Goal: Information Seeking & Learning: Learn about a topic

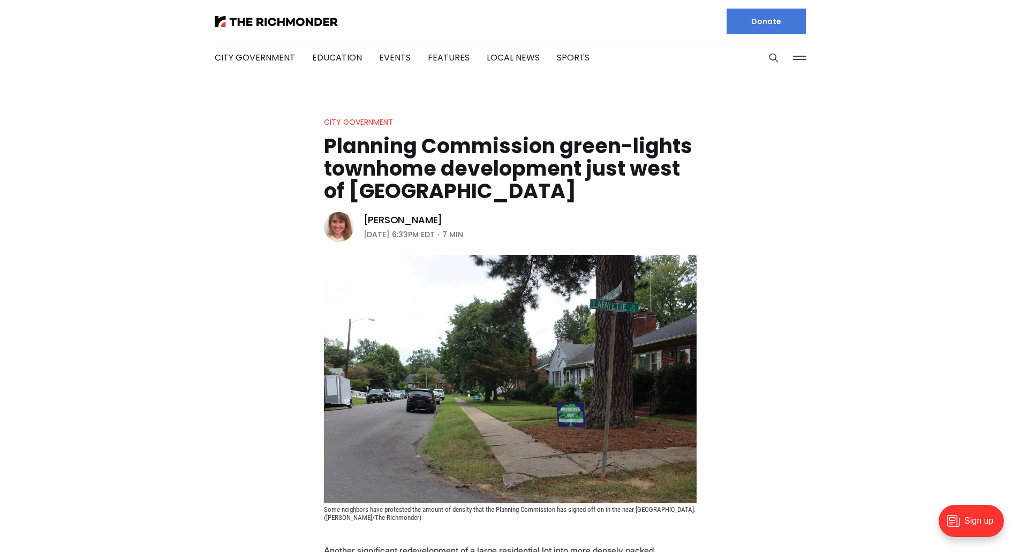
click at [202, 301] on header "City Government Planning Commission green-lights townhome development just west…" at bounding box center [510, 319] width 1020 height 406
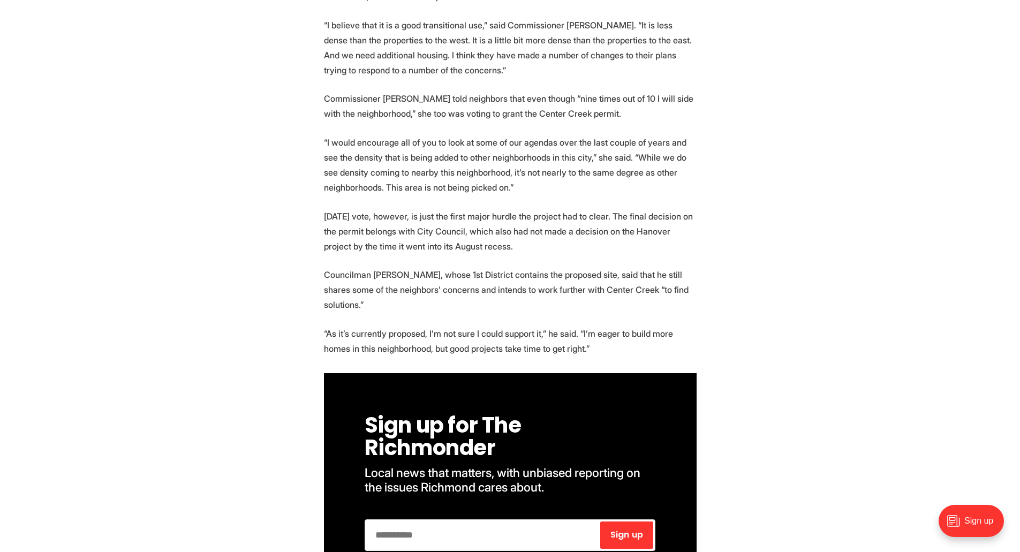
scroll to position [1445, 0]
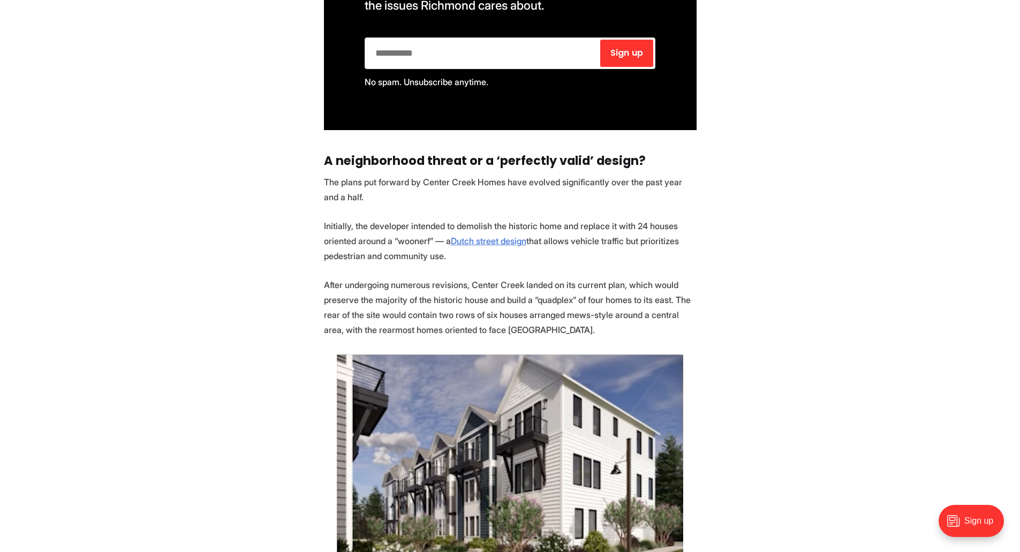
scroll to position [1927, 0]
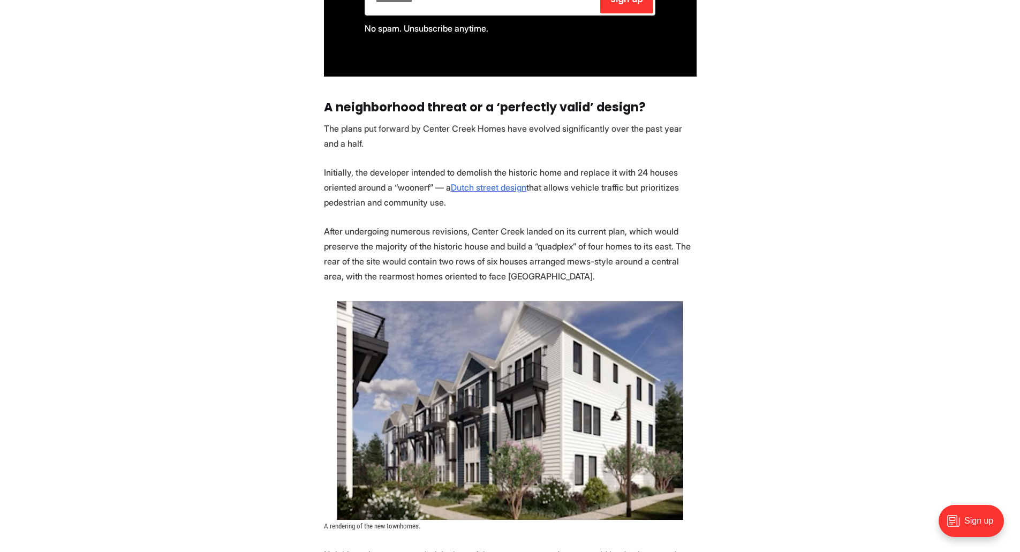
click at [209, 300] on section "Another significant redevelopment of a large residential lot into more densely …" at bounding box center [510, 368] width 1020 height 3504
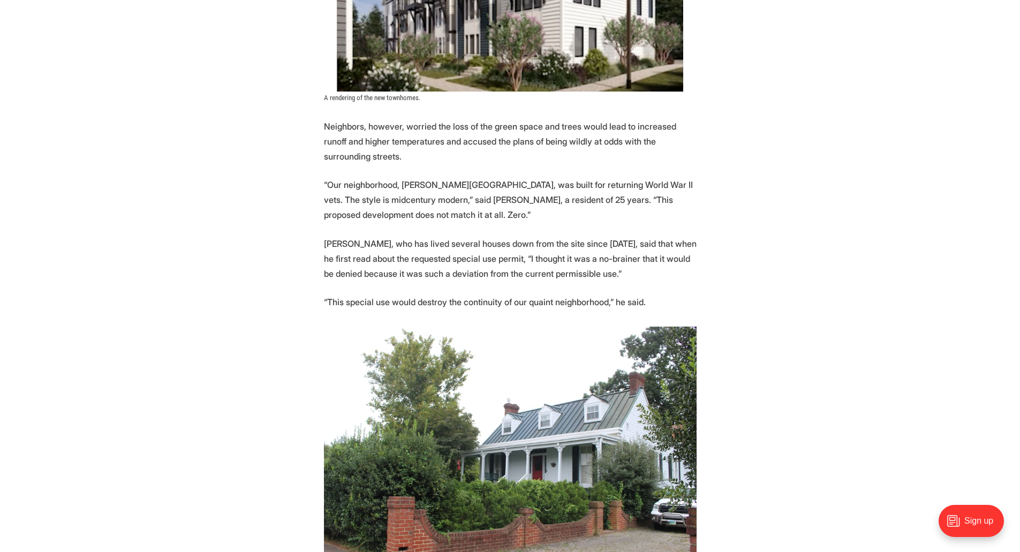
scroll to position [2409, 0]
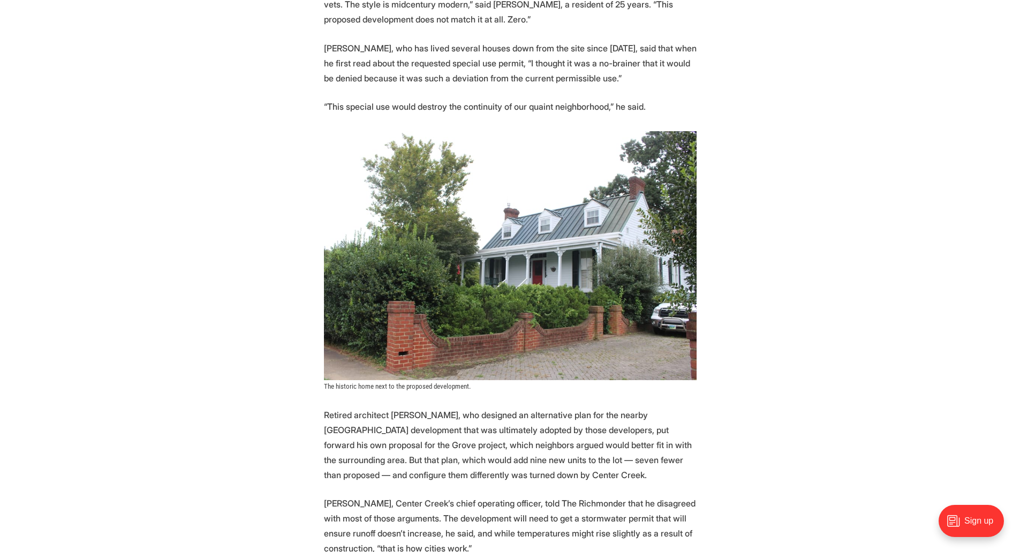
scroll to position [2569, 0]
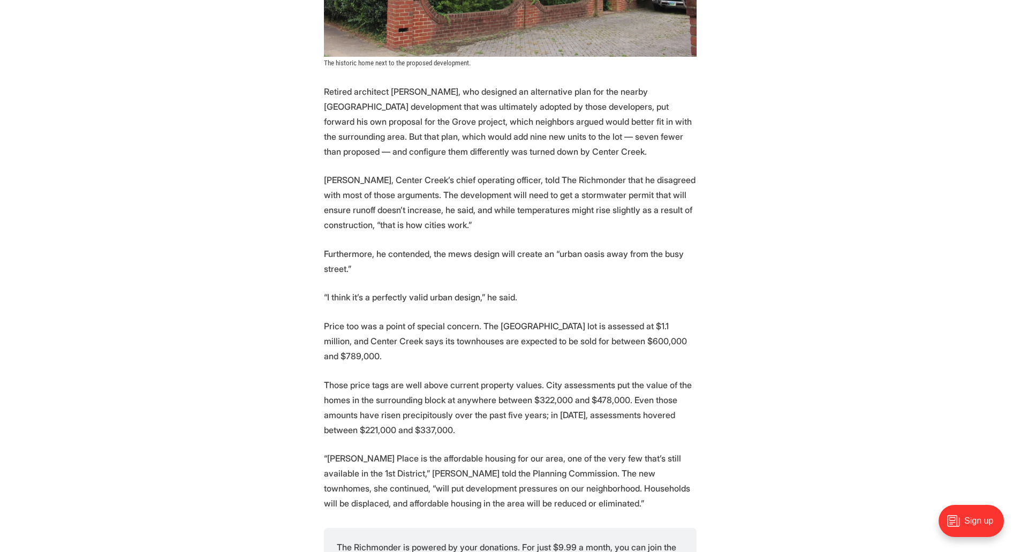
scroll to position [2890, 0]
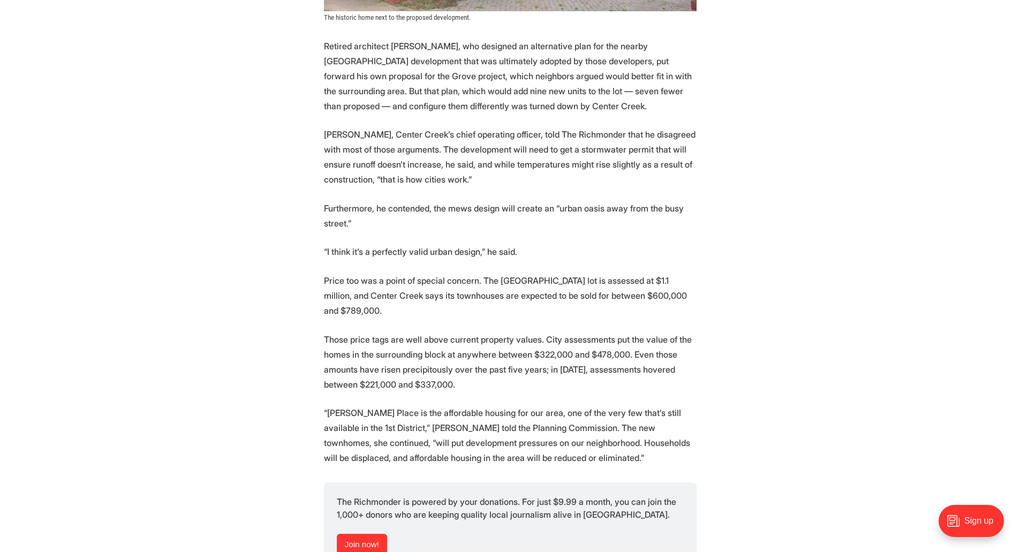
scroll to position [2944, 0]
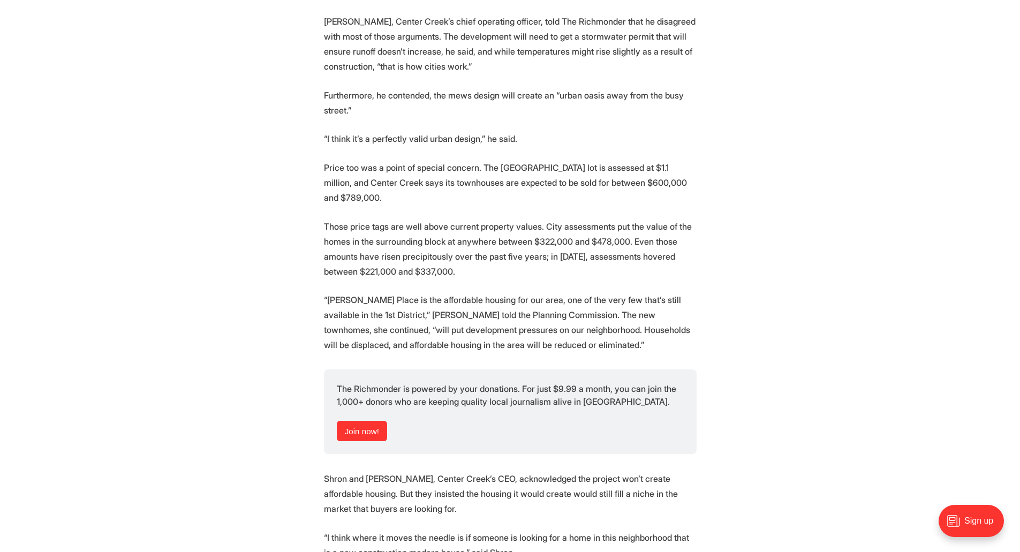
scroll to position [3051, 0]
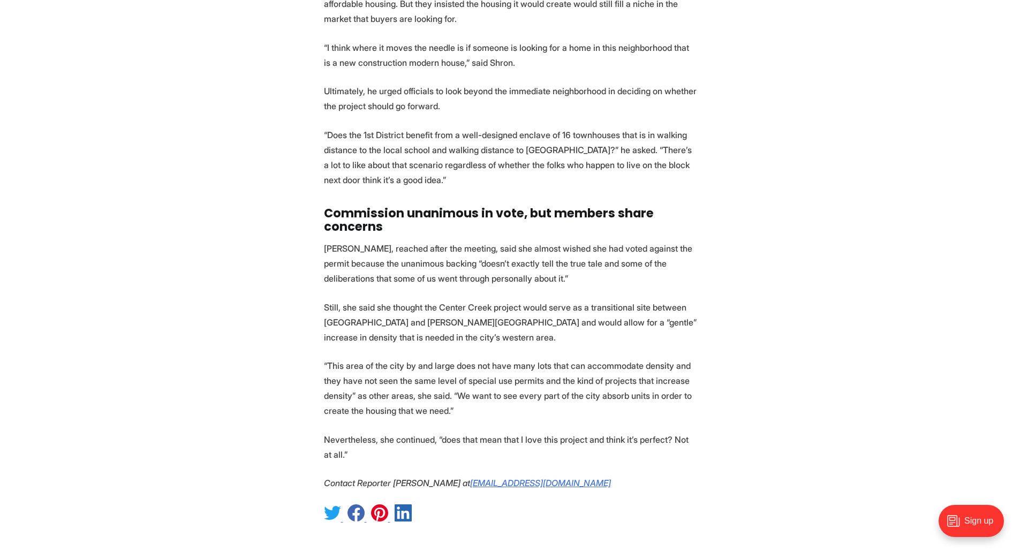
scroll to position [3543, 0]
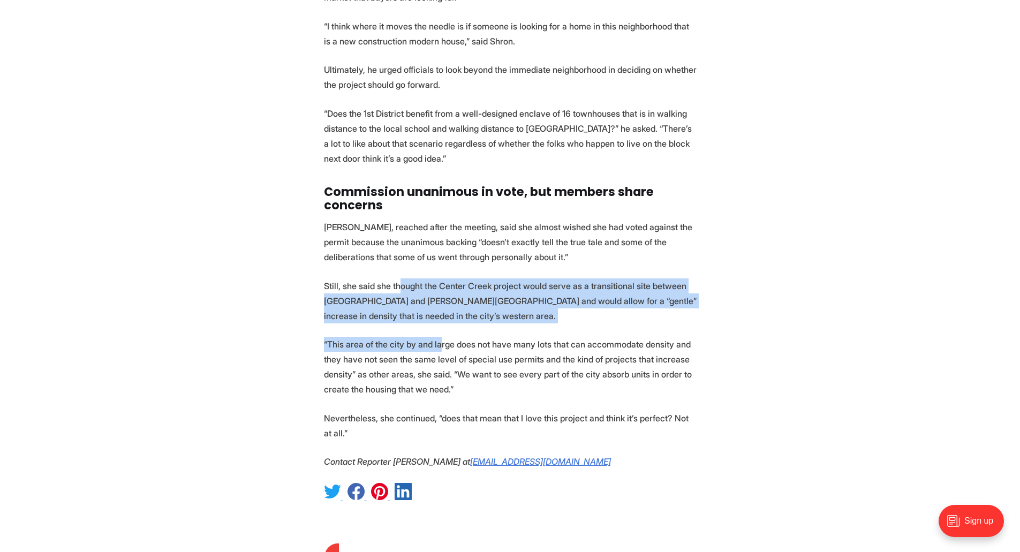
drag, startPoint x: 399, startPoint y: 262, endPoint x: 463, endPoint y: 313, distance: 81.6
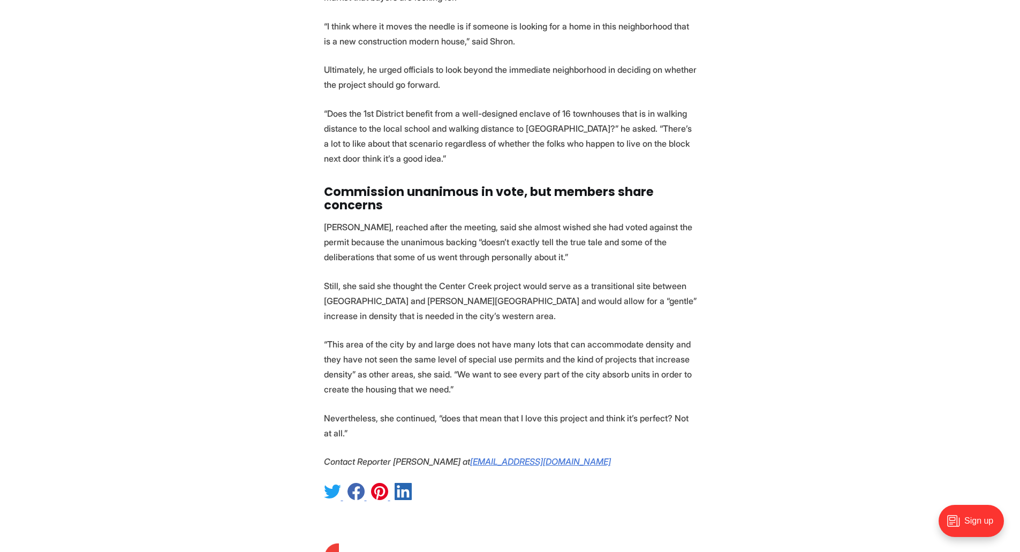
click at [465, 337] on p "“This area of the city by and large does not have many lots that can accommodat…" at bounding box center [510, 367] width 373 height 60
click at [513, 337] on p "“This area of the city by and large does not have many lots that can accommodat…" at bounding box center [510, 367] width 373 height 60
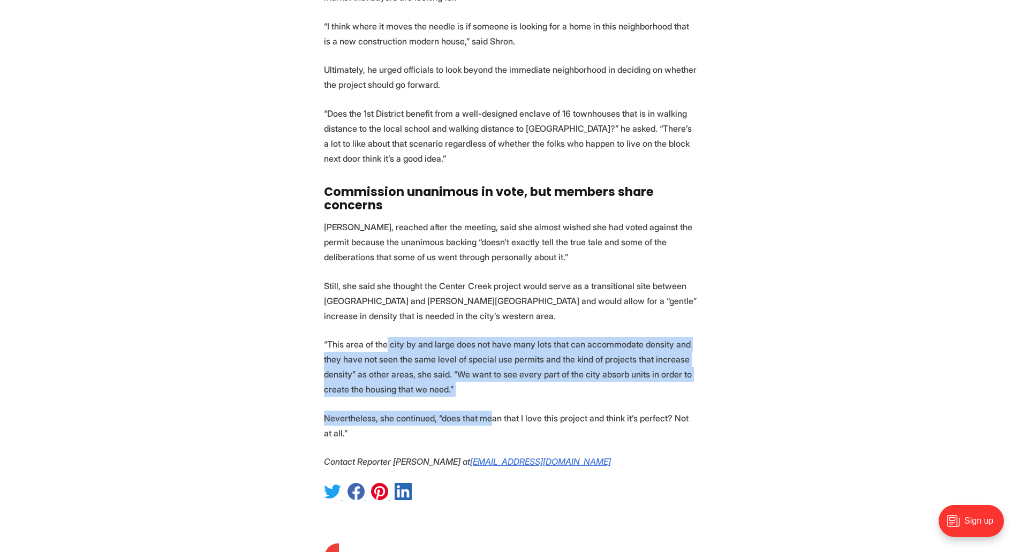
drag, startPoint x: 386, startPoint y: 309, endPoint x: 533, endPoint y: 379, distance: 163.3
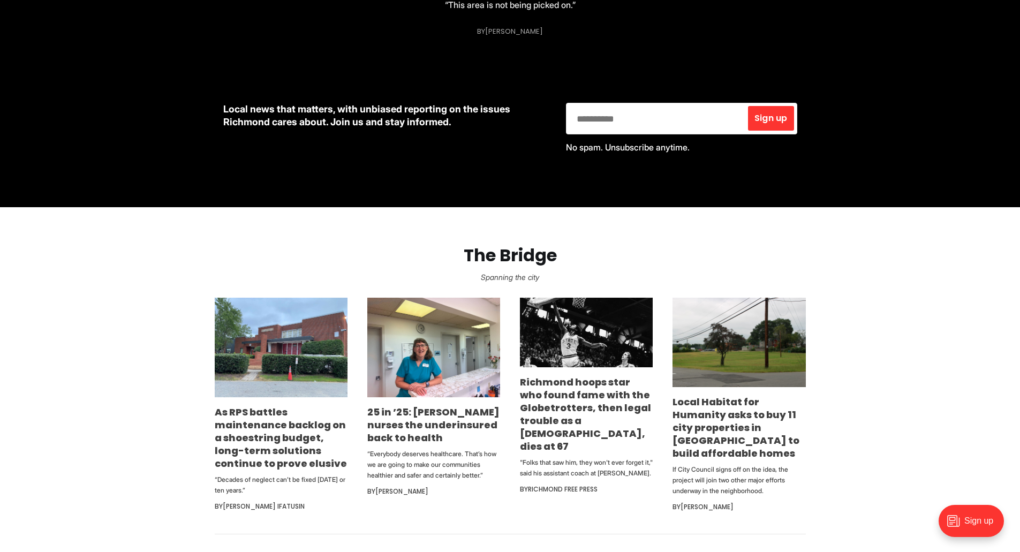
scroll to position [442, 0]
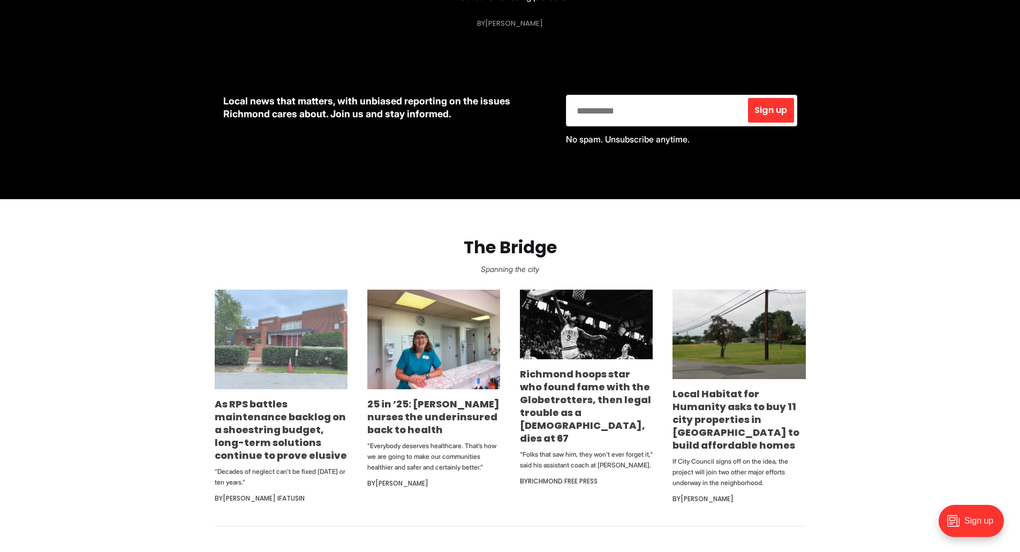
click at [283, 364] on img at bounding box center [281, 340] width 133 height 100
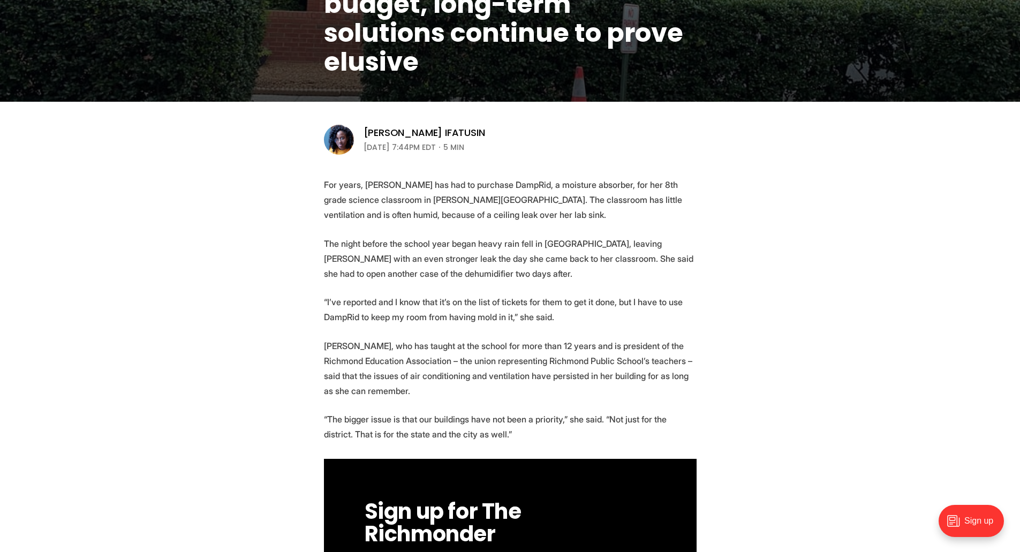
scroll to position [250, 0]
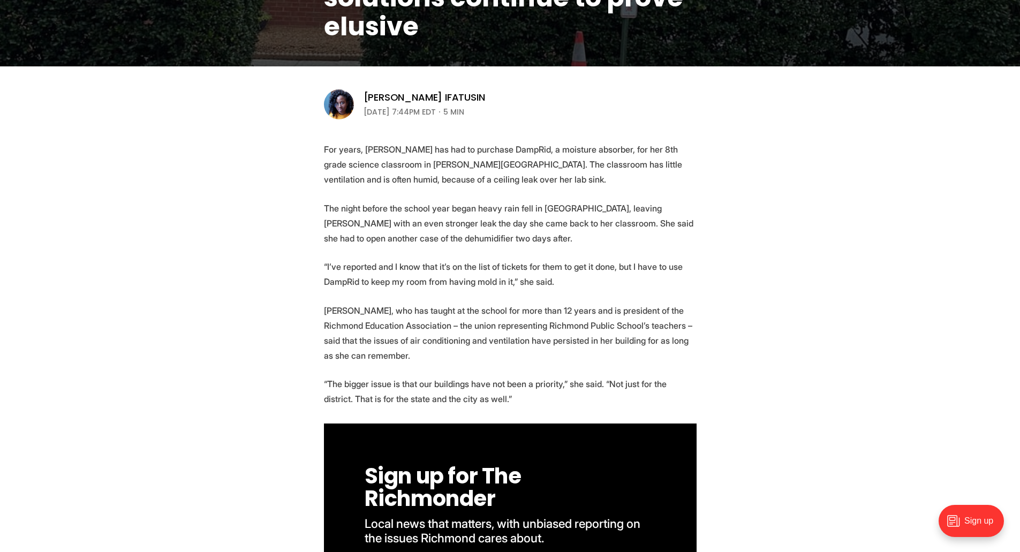
scroll to position [304, 0]
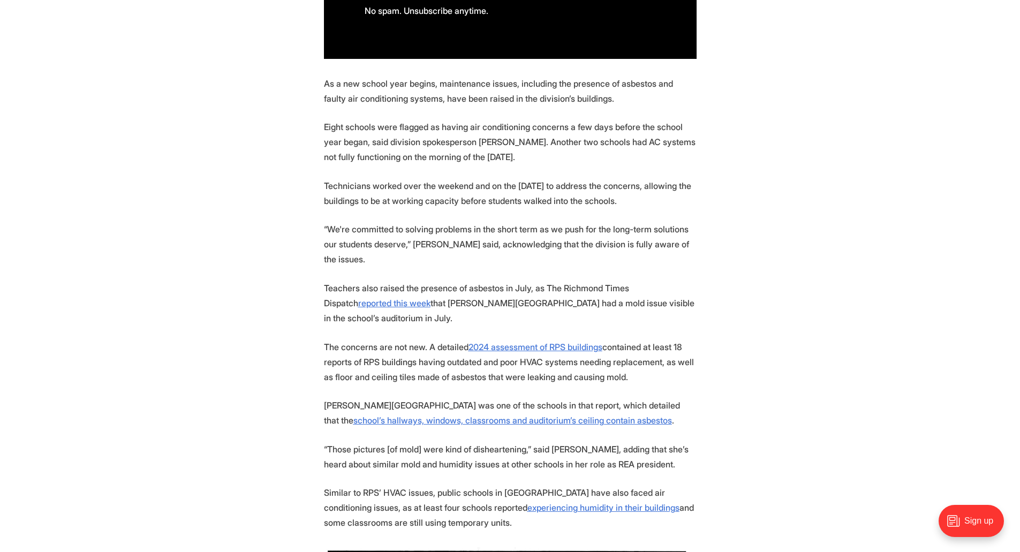
scroll to position [893, 0]
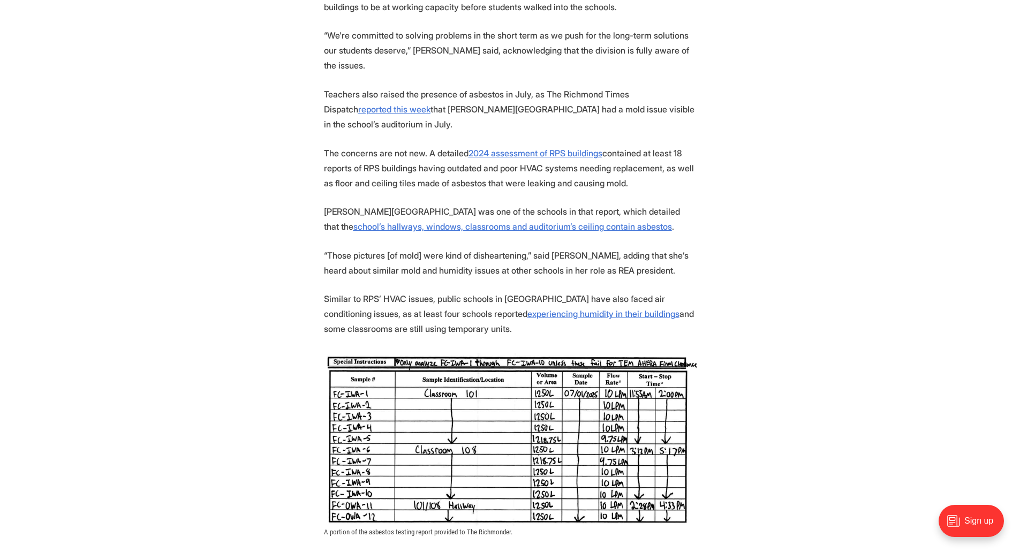
scroll to position [1107, 0]
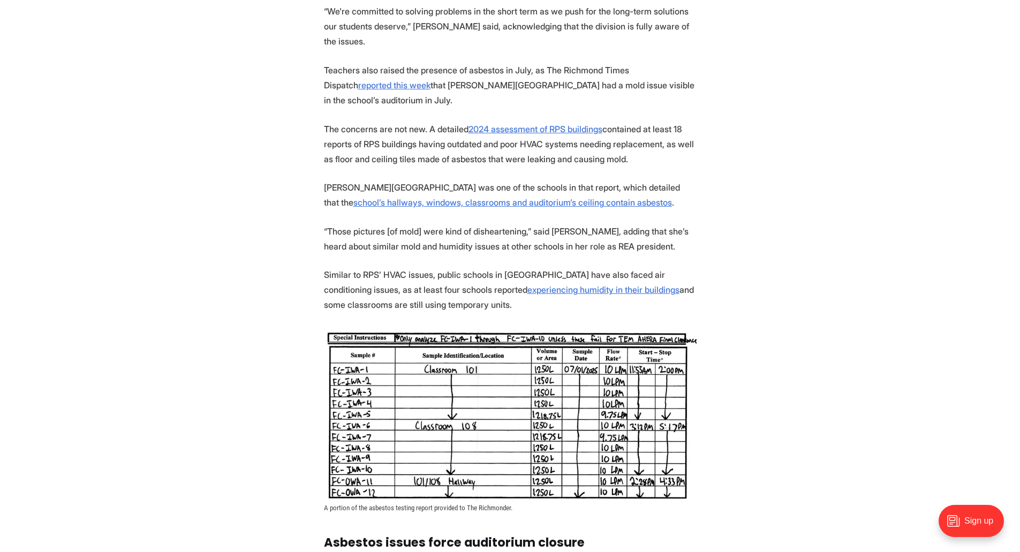
click at [283, 191] on section "For years, Andrea Bryant has had to purchase DampRid, a moisture absorber, for …" at bounding box center [510, 431] width 1020 height 2223
click at [282, 202] on section "For years, Andrea Bryant has had to purchase DampRid, a moisture absorber, for …" at bounding box center [510, 431] width 1020 height 2223
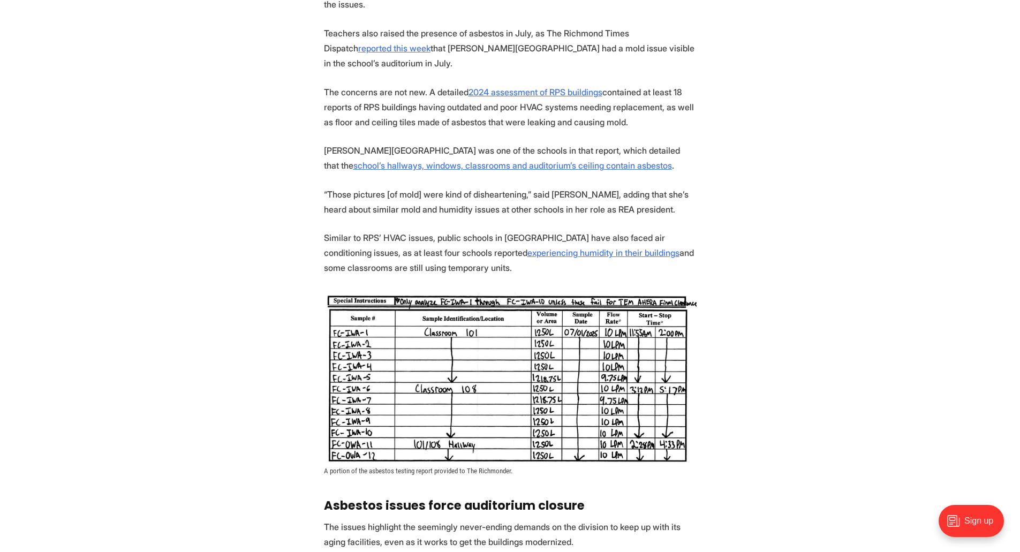
scroll to position [1160, 0]
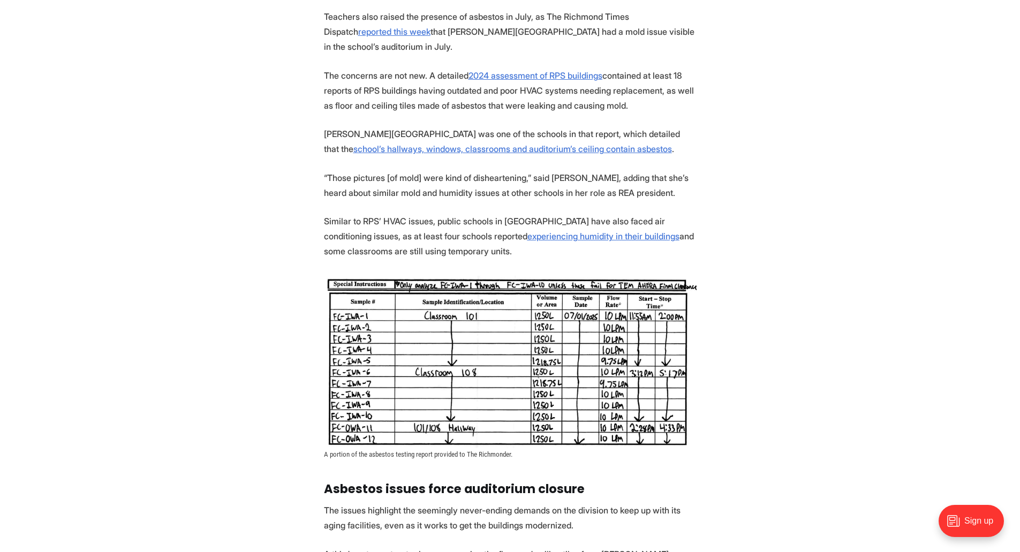
click at [282, 202] on section "For years, Andrea Bryant has had to purchase DampRid, a moisture absorber, for …" at bounding box center [510, 378] width 1020 height 2223
click at [282, 187] on section "For years, Andrea Bryant has had to purchase DampRid, a moisture absorber, for …" at bounding box center [510, 378] width 1020 height 2223
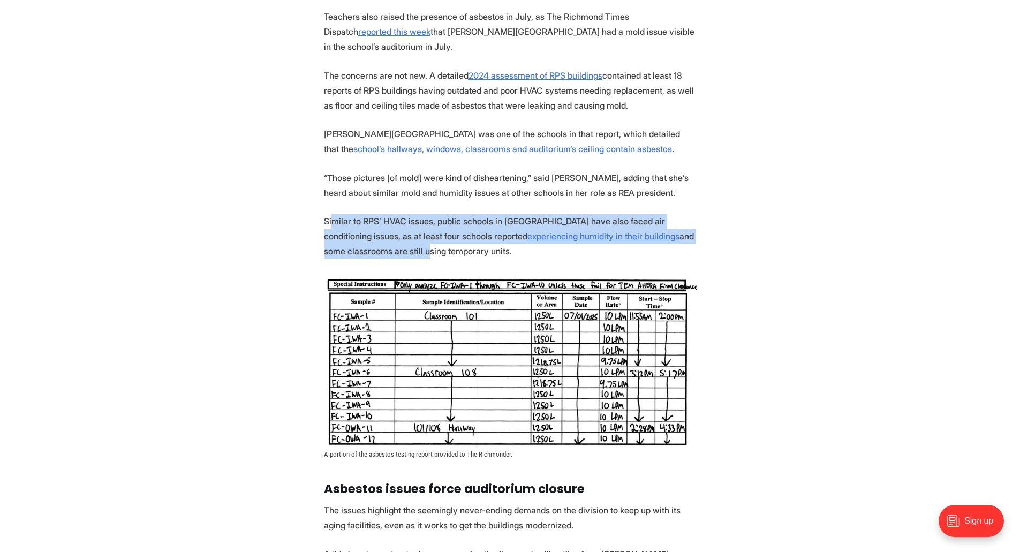
drag, startPoint x: 335, startPoint y: 194, endPoint x: 400, endPoint y: 234, distance: 76.8
click at [400, 234] on section "For years, Andrea Bryant has had to purchase DampRid, a moisture absorber, for …" at bounding box center [510, 378] width 1020 height 2223
click at [381, 238] on p "Similar to RPS’ HVAC issues, public schools in Henrico County have also faced a…" at bounding box center [510, 236] width 373 height 45
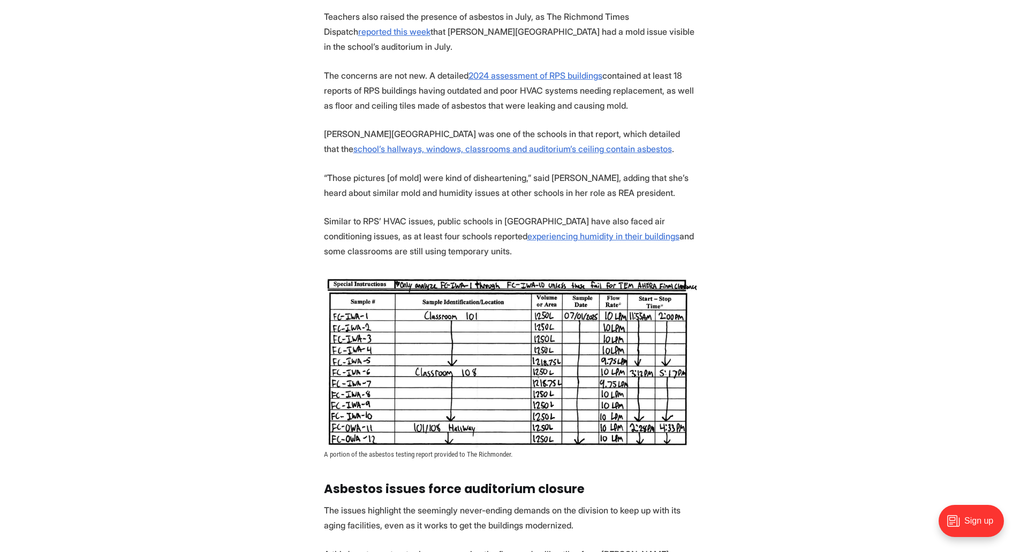
scroll to position [1214, 0]
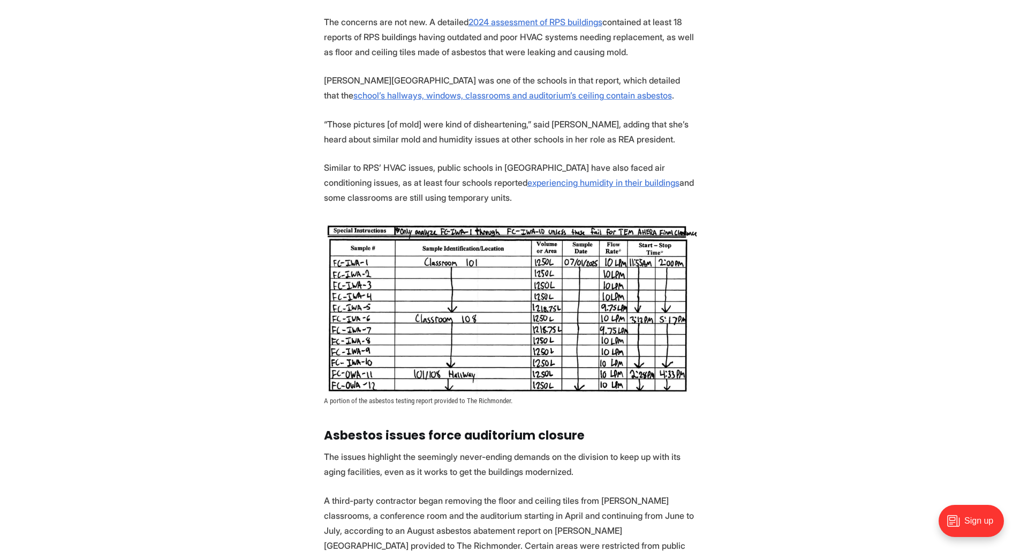
click at [287, 148] on section "For years, Andrea Bryant has had to purchase DampRid, a moisture absorber, for …" at bounding box center [510, 324] width 1020 height 2223
drag, startPoint x: 288, startPoint y: 179, endPoint x: 294, endPoint y: 176, distance: 7.2
click at [288, 179] on section "For years, Andrea Bryant has had to purchase DampRid, a moisture absorber, for …" at bounding box center [510, 324] width 1020 height 2223
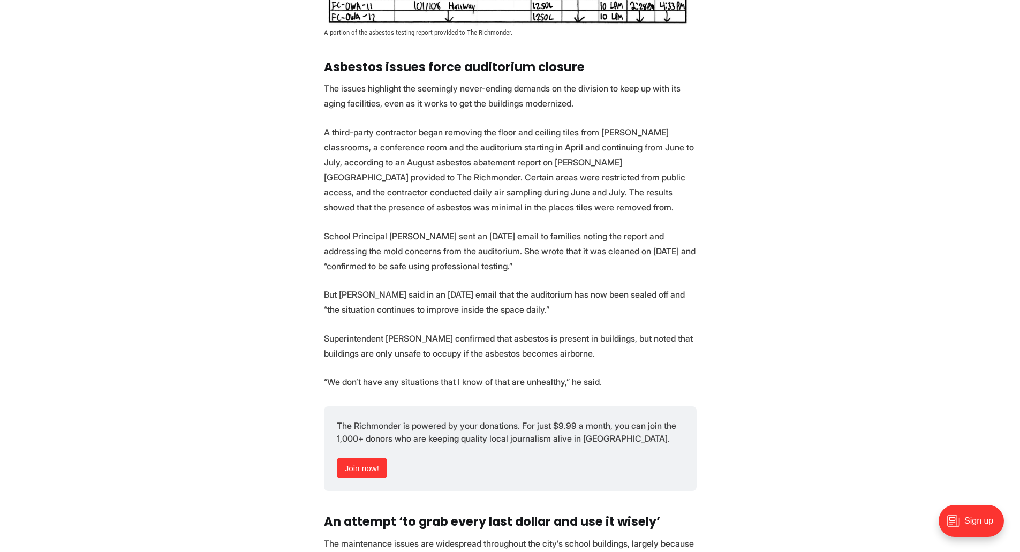
scroll to position [1589, 0]
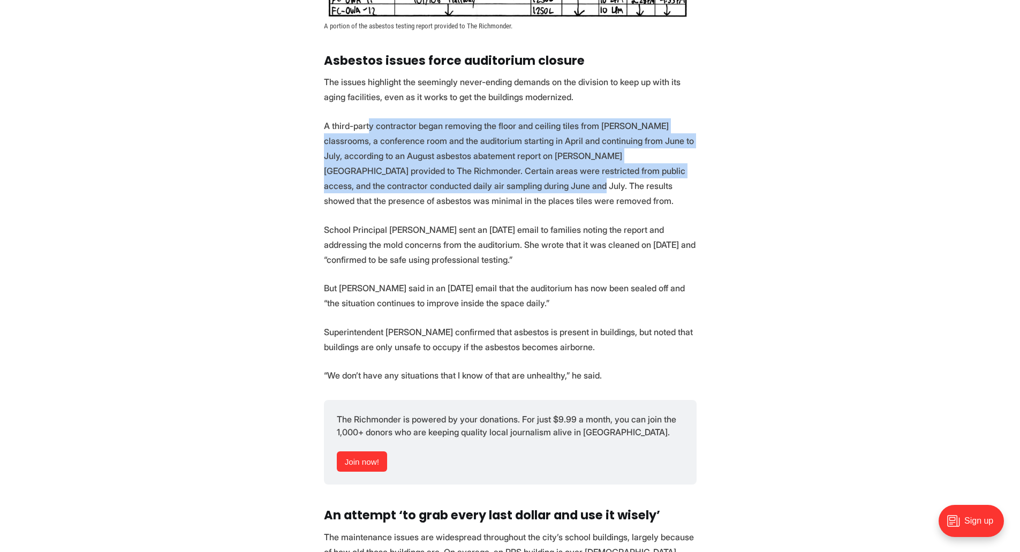
drag, startPoint x: 367, startPoint y: 115, endPoint x: 467, endPoint y: 178, distance: 118.2
click at [466, 178] on p "A third-party contractor began removing the floor and ceiling tiles from Redd’s…" at bounding box center [510, 163] width 373 height 90
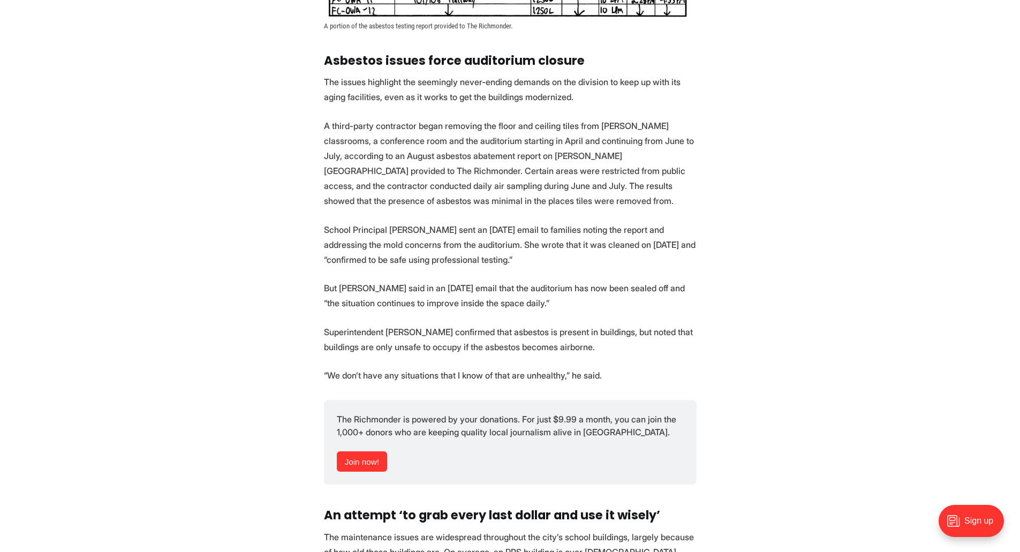
click at [543, 179] on p "A third-party contractor began removing the floor and ceiling tiles from Redd’s…" at bounding box center [510, 163] width 373 height 90
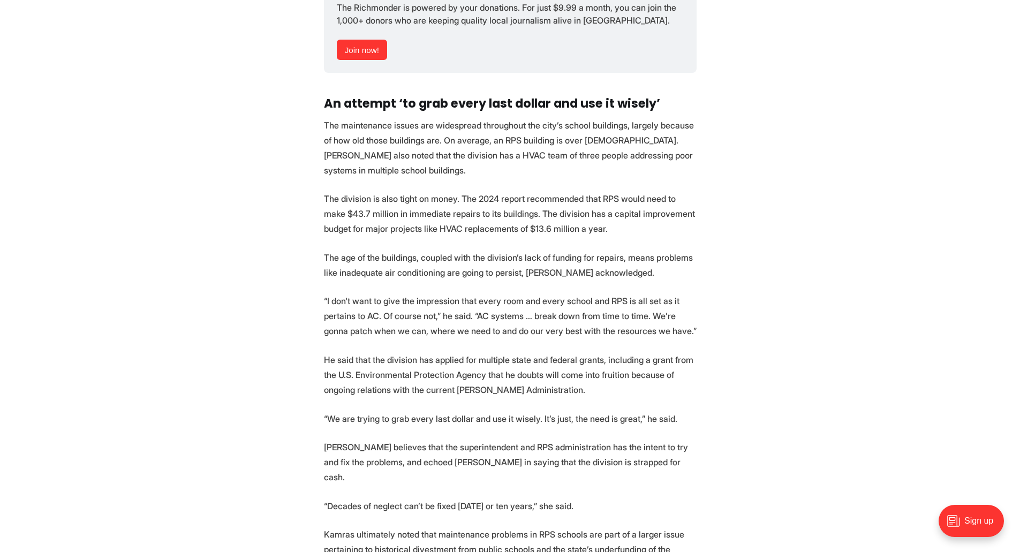
scroll to position [2017, 0]
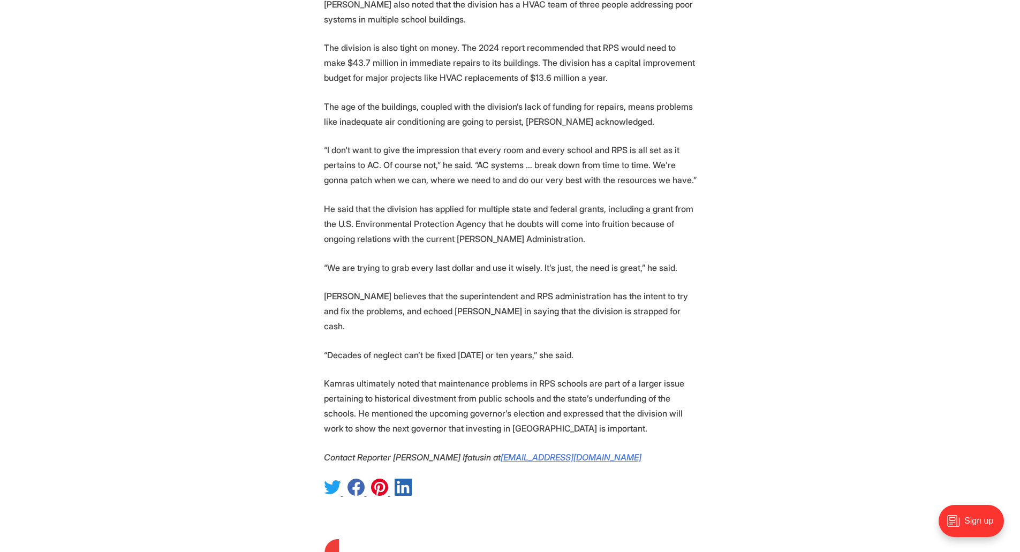
scroll to position [2177, 0]
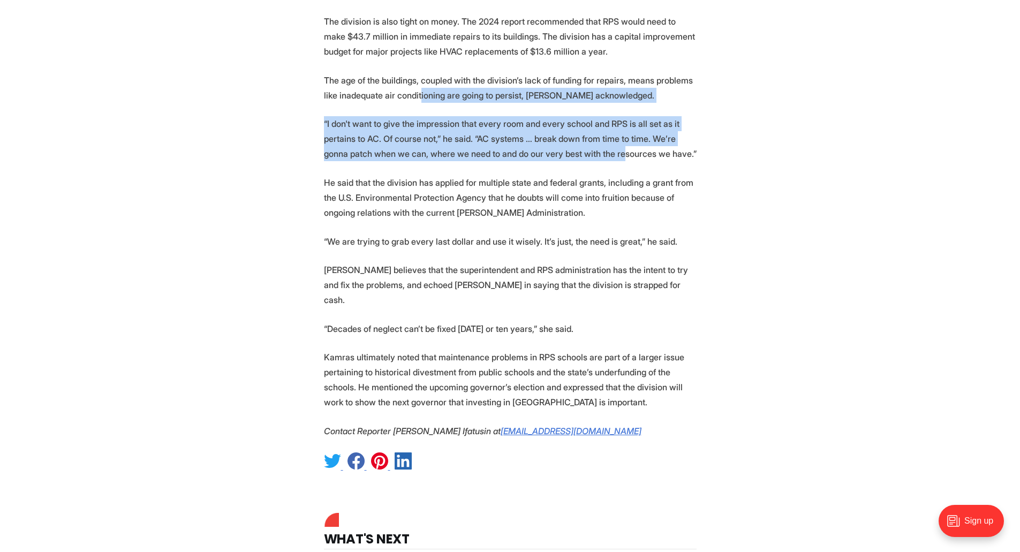
drag, startPoint x: 418, startPoint y: 79, endPoint x: 620, endPoint y: 149, distance: 213.6
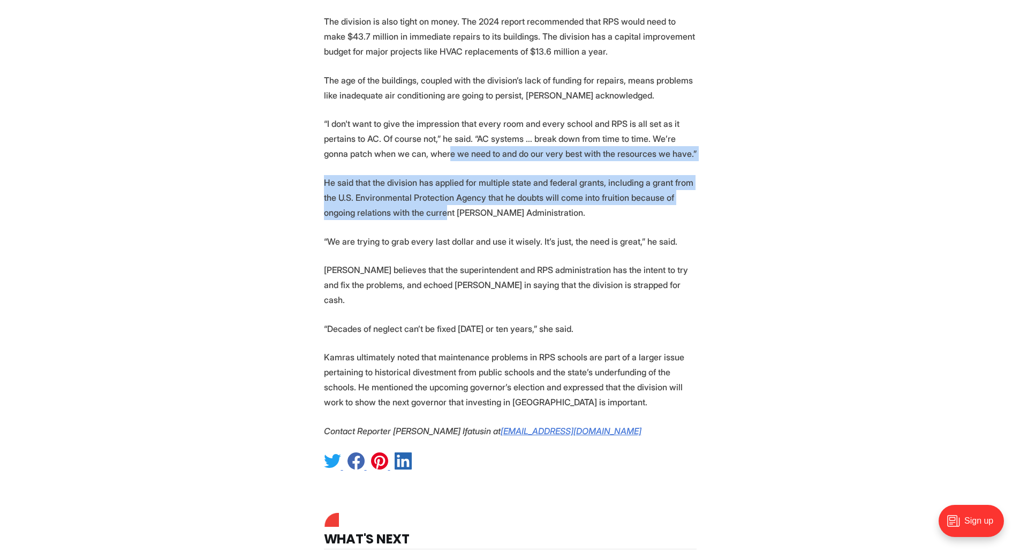
drag, startPoint x: 448, startPoint y: 142, endPoint x: 455, endPoint y: 200, distance: 58.2
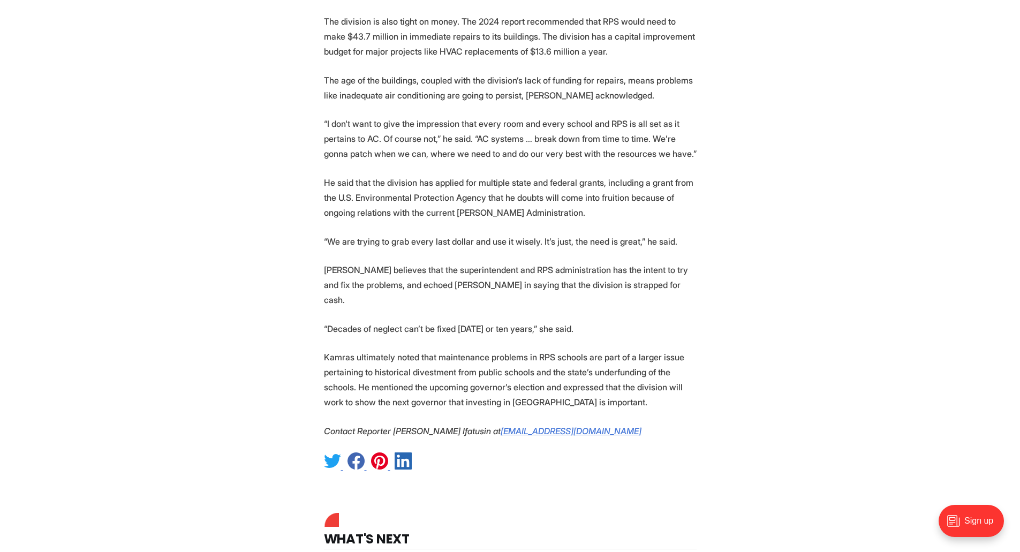
click at [514, 196] on p "He said that the division has applied for multiple state and federal grants, in…" at bounding box center [510, 197] width 373 height 45
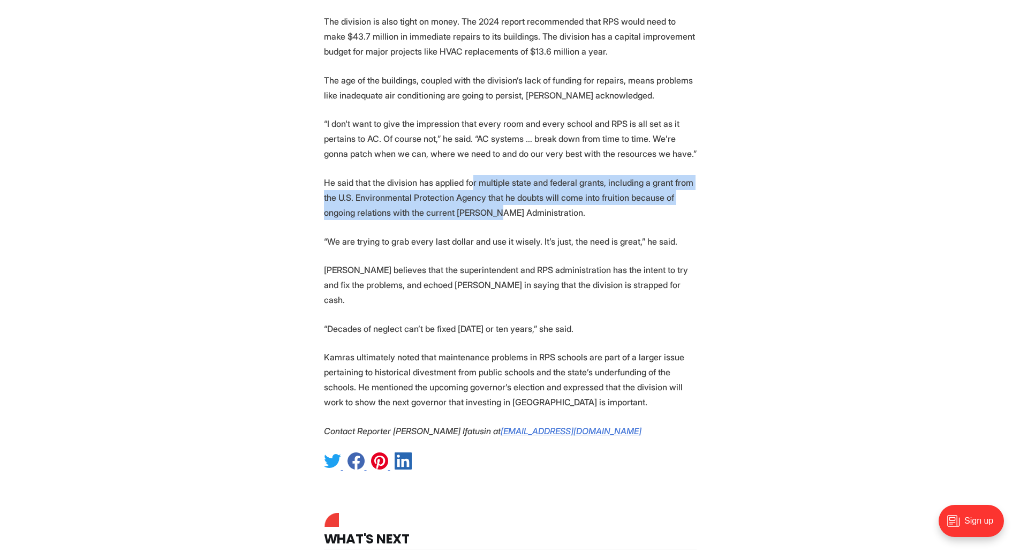
drag, startPoint x: 472, startPoint y: 165, endPoint x: 497, endPoint y: 202, distance: 44.7
click at [497, 201] on p "He said that the division has applied for multiple state and federal grants, in…" at bounding box center [510, 197] width 373 height 45
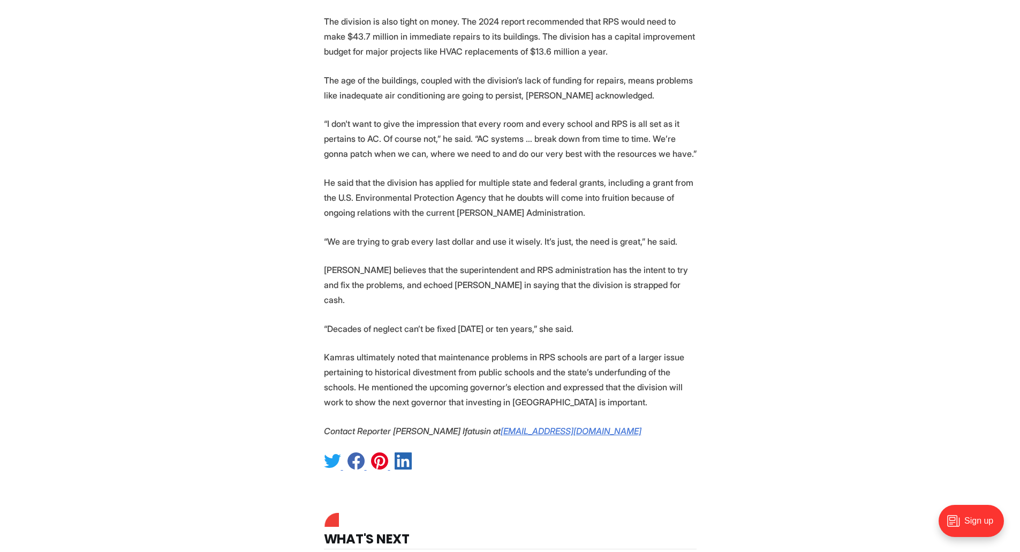
click at [482, 234] on p "“We are trying to grab every last dollar and use it wisely. It’s just, the need…" at bounding box center [510, 241] width 373 height 15
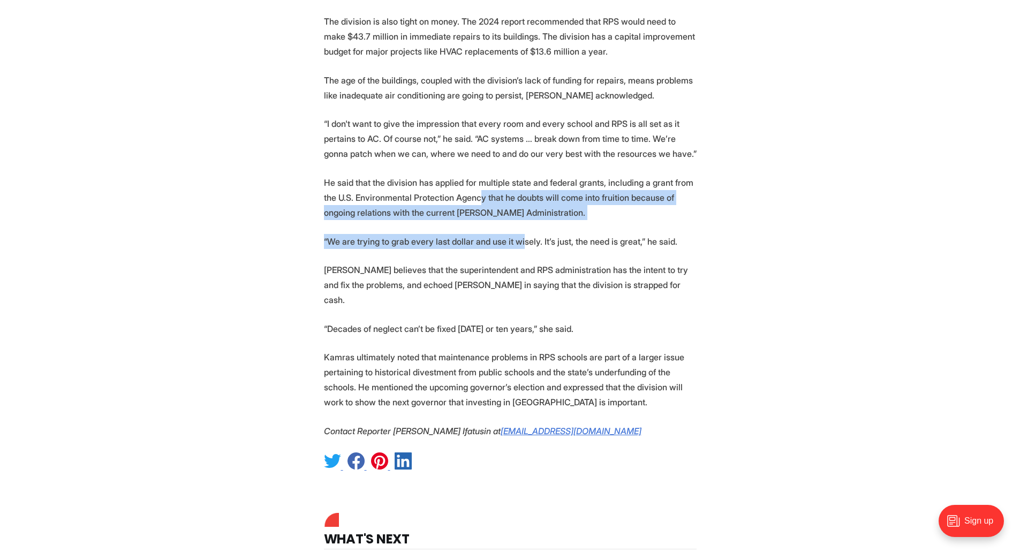
drag, startPoint x: 478, startPoint y: 181, endPoint x: 536, endPoint y: 245, distance: 85.6
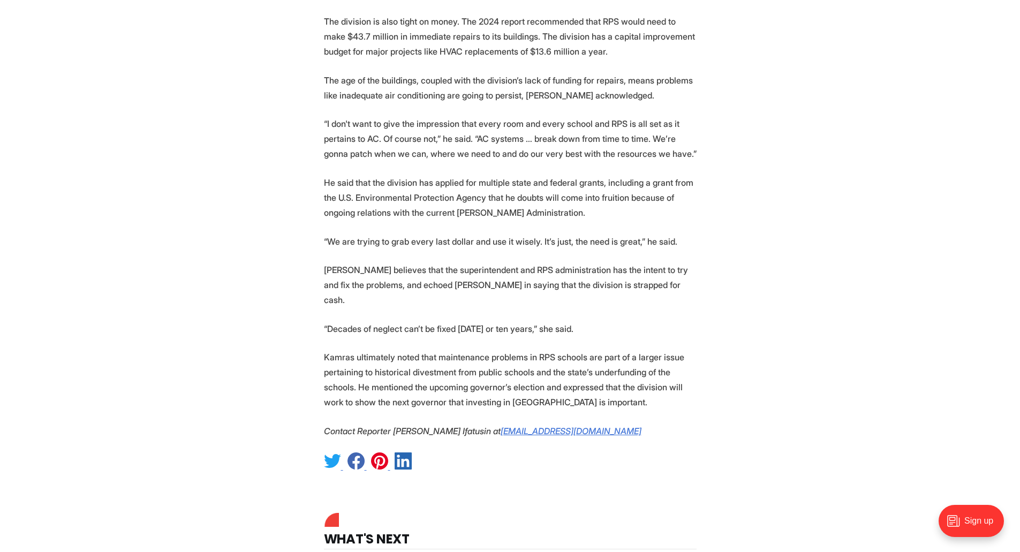
click at [544, 262] on p "Bryant believes that the superintendent and RPS administration has the intent t…" at bounding box center [510, 284] width 373 height 45
drag, startPoint x: 460, startPoint y: 274, endPoint x: 476, endPoint y: 282, distance: 18.4
drag, startPoint x: 478, startPoint y: 287, endPoint x: 371, endPoint y: 263, distance: 109.7
click at [367, 262] on p "Bryant believes that the superintendent and RPS administration has the intent t…" at bounding box center [510, 284] width 373 height 45
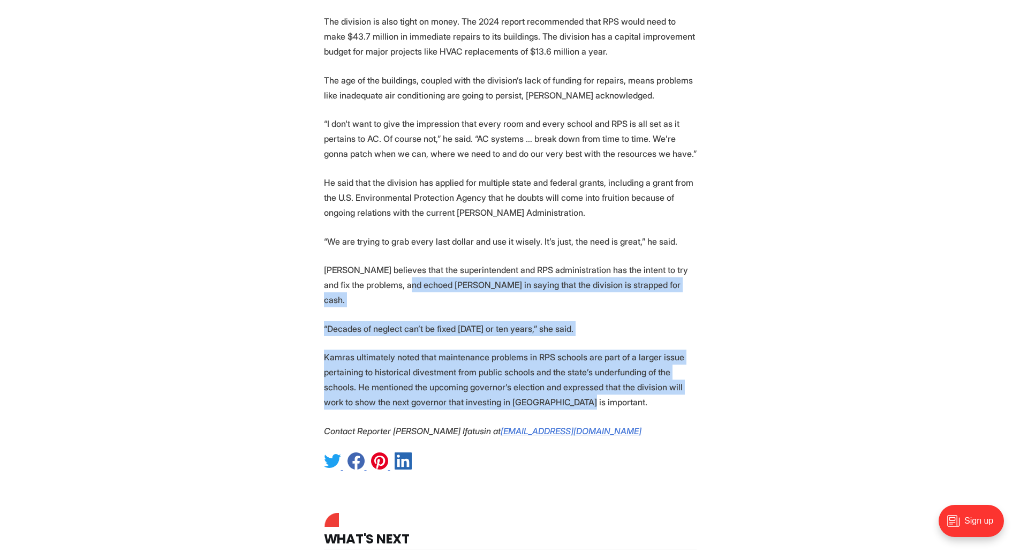
drag, startPoint x: 400, startPoint y: 268, endPoint x: 547, endPoint y: 366, distance: 176.4
click at [600, 368] on p "Kamras ultimately noted that maintenance problems in RPS schools are part of a …" at bounding box center [510, 380] width 373 height 60
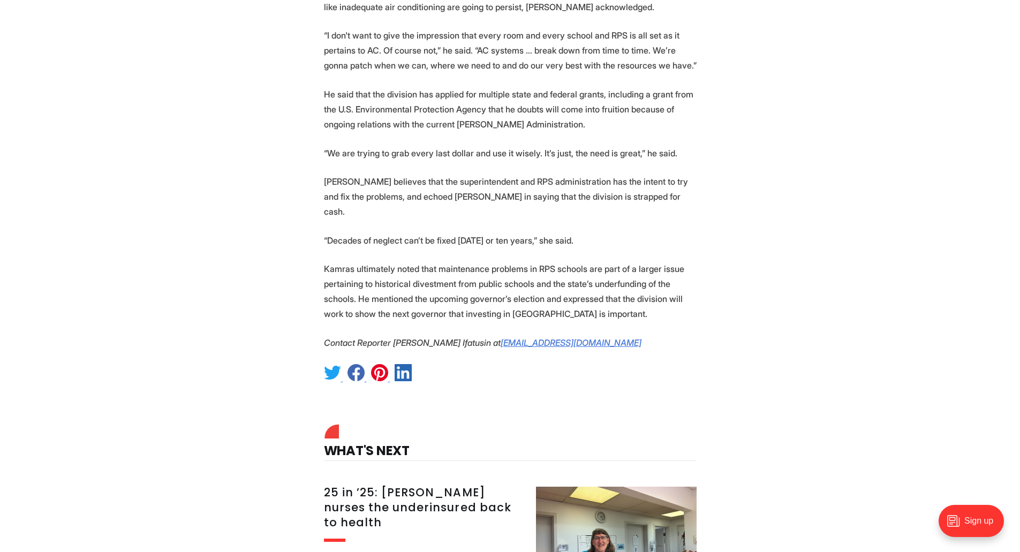
scroll to position [2284, 0]
